Goal: Transaction & Acquisition: Purchase product/service

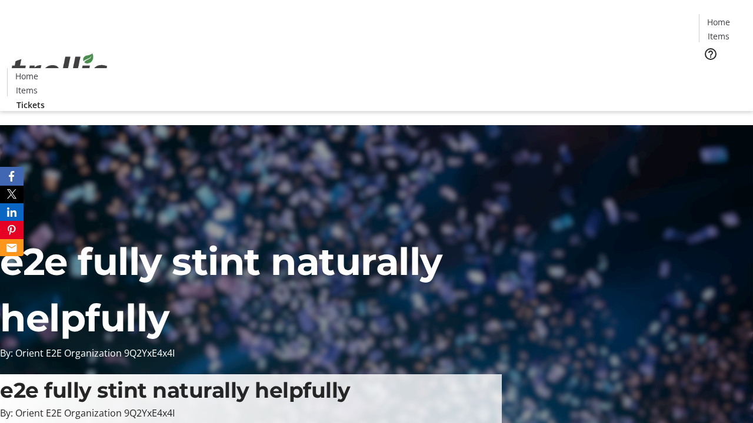
click at [708, 68] on span "Tickets" at bounding box center [722, 74] width 28 height 12
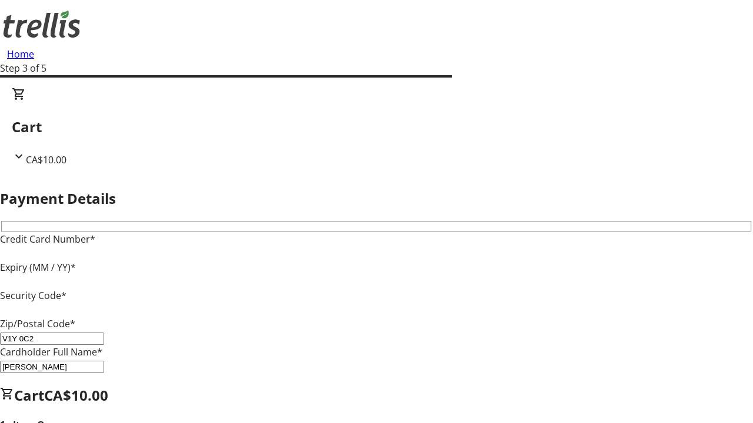
type input "V1Y 0C2"
